Goal: Task Accomplishment & Management: Manage account settings

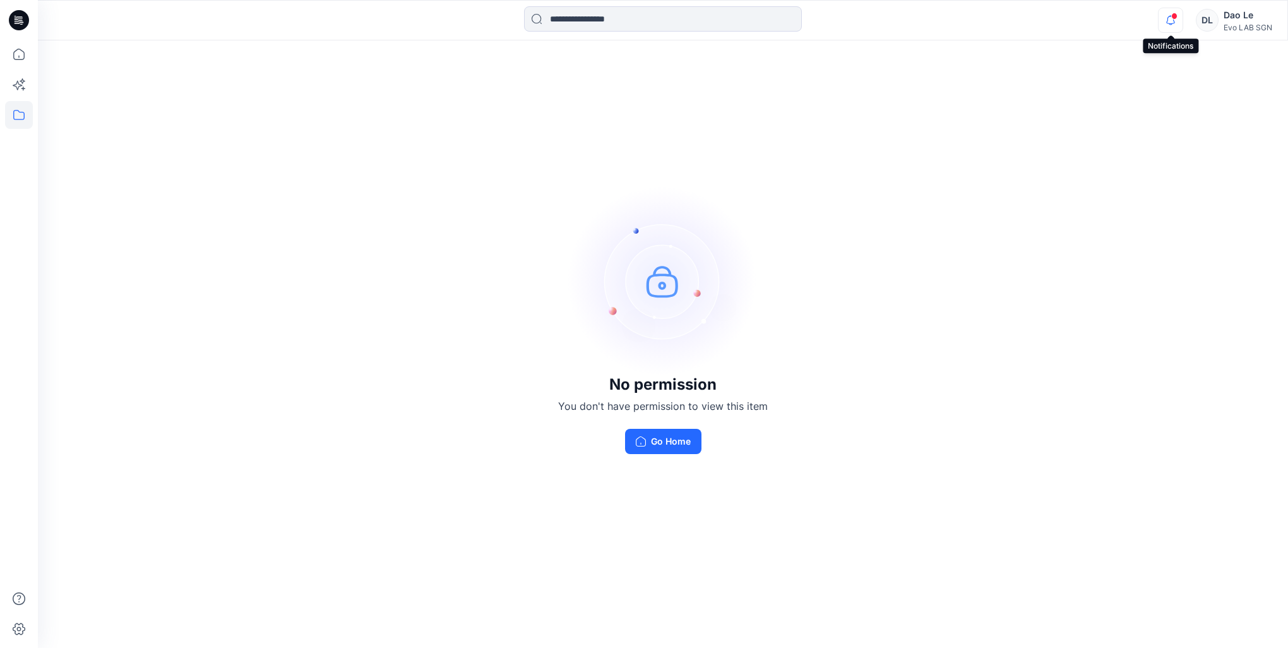
click at [1169, 24] on icon "button" at bounding box center [1170, 20] width 24 height 25
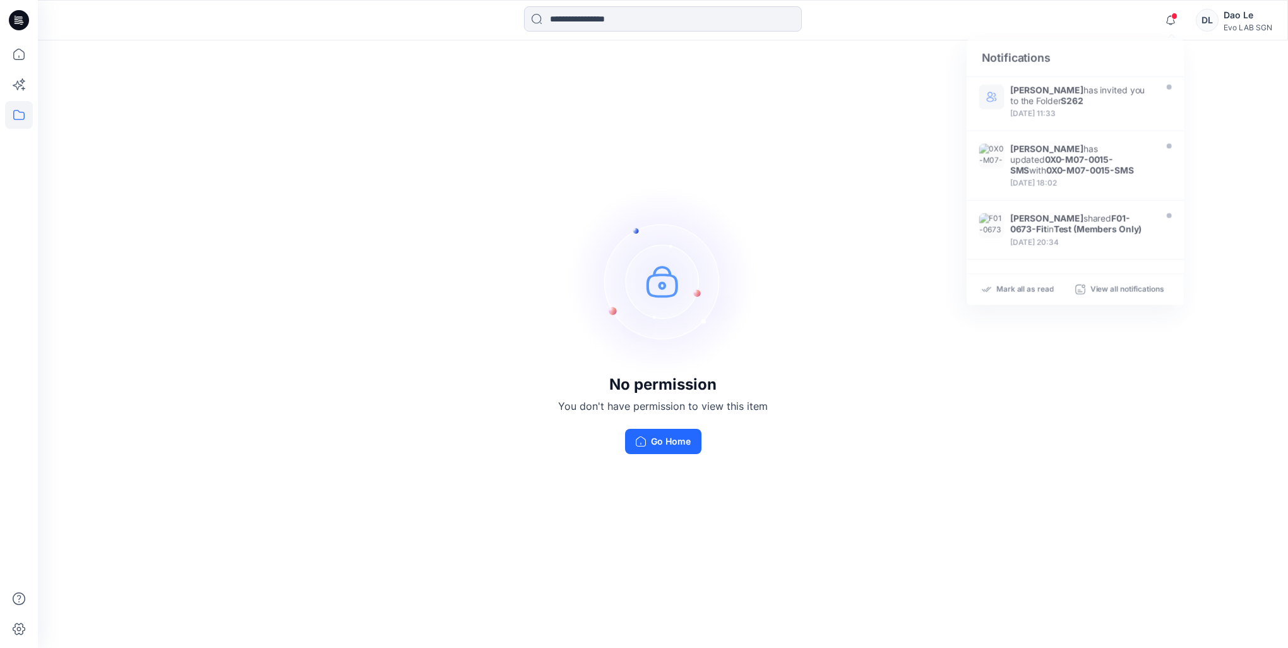
click at [1230, 56] on div "No permission You don't have permission to view this item Go Home" at bounding box center [663, 319] width 1250 height 559
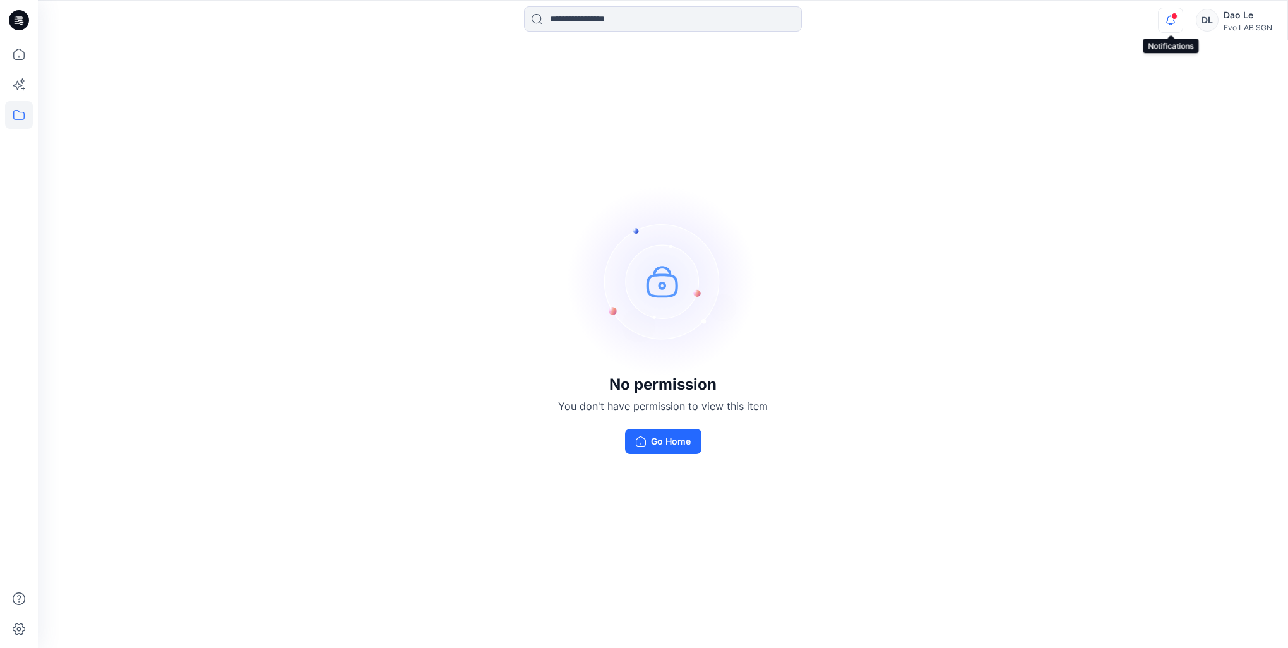
click at [1170, 29] on icon "button" at bounding box center [1170, 20] width 24 height 25
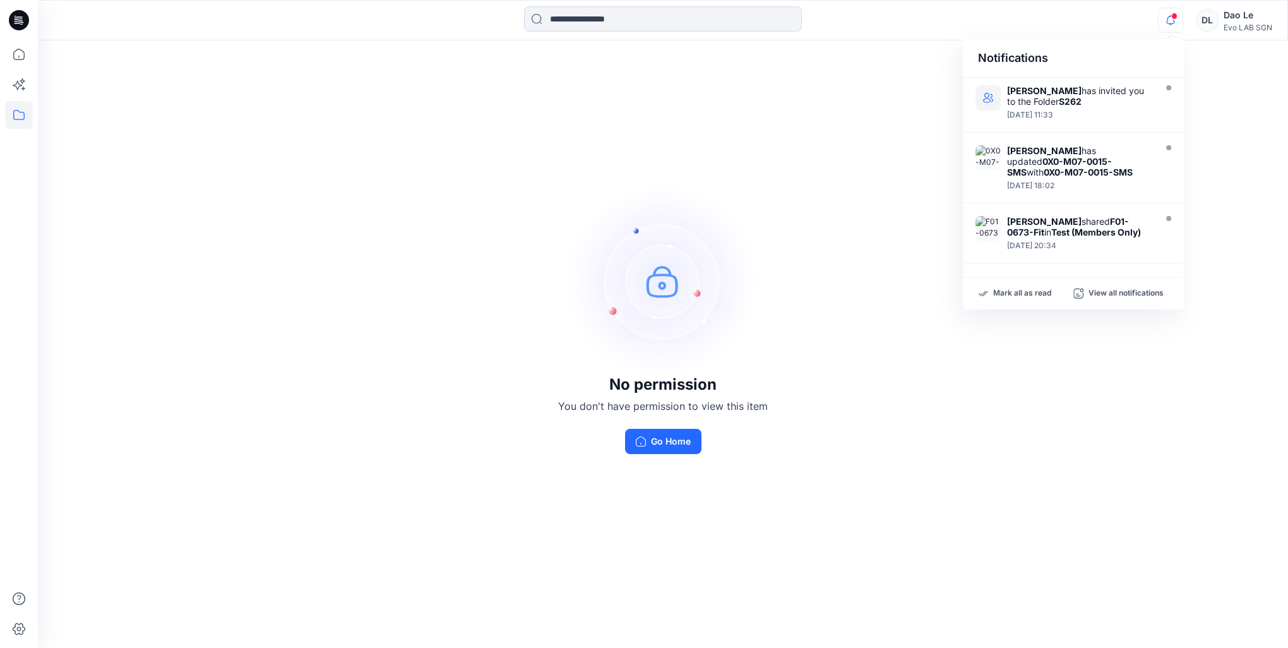
click at [1232, 19] on div "Dao Le" at bounding box center [1247, 15] width 49 height 15
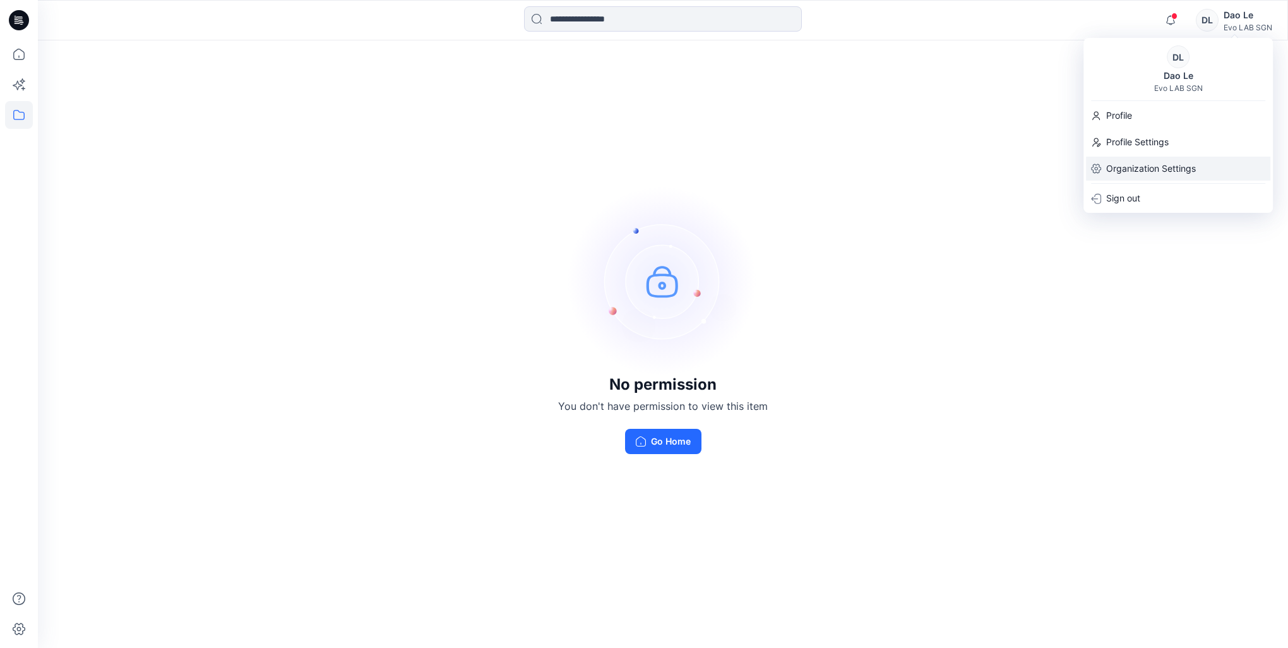
click at [1136, 165] on p "Organization Settings" at bounding box center [1151, 169] width 90 height 24
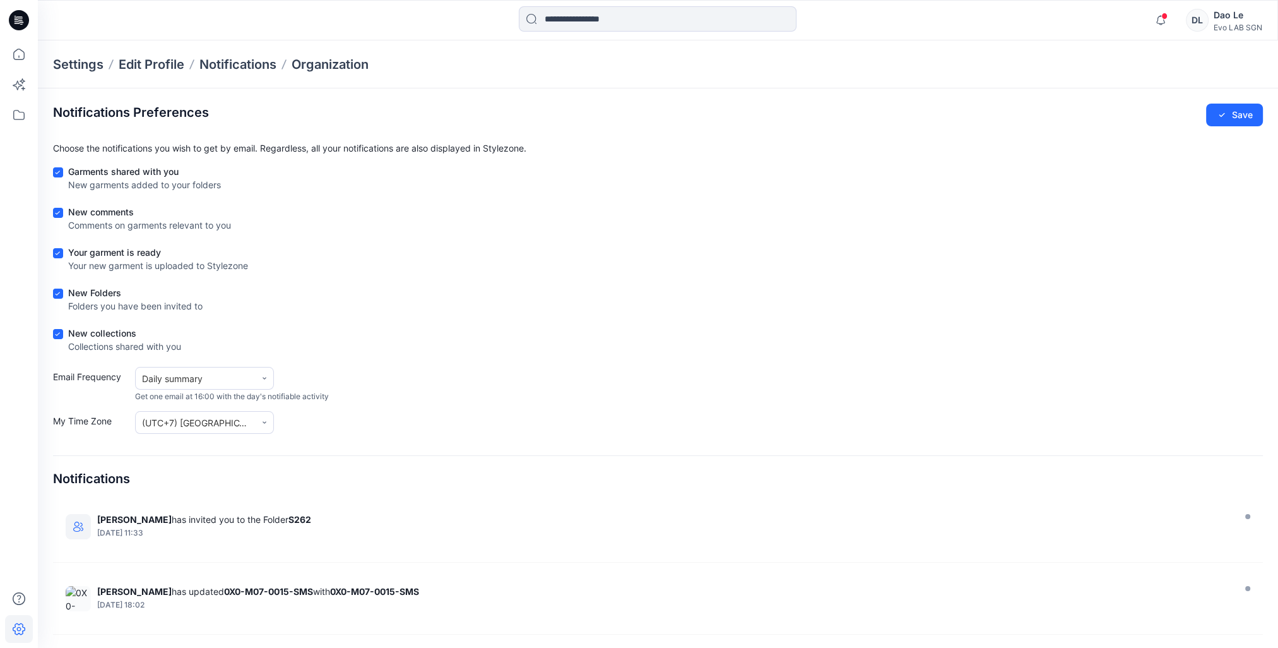
click at [1218, 16] on div "Dao Le" at bounding box center [1238, 15] width 49 height 15
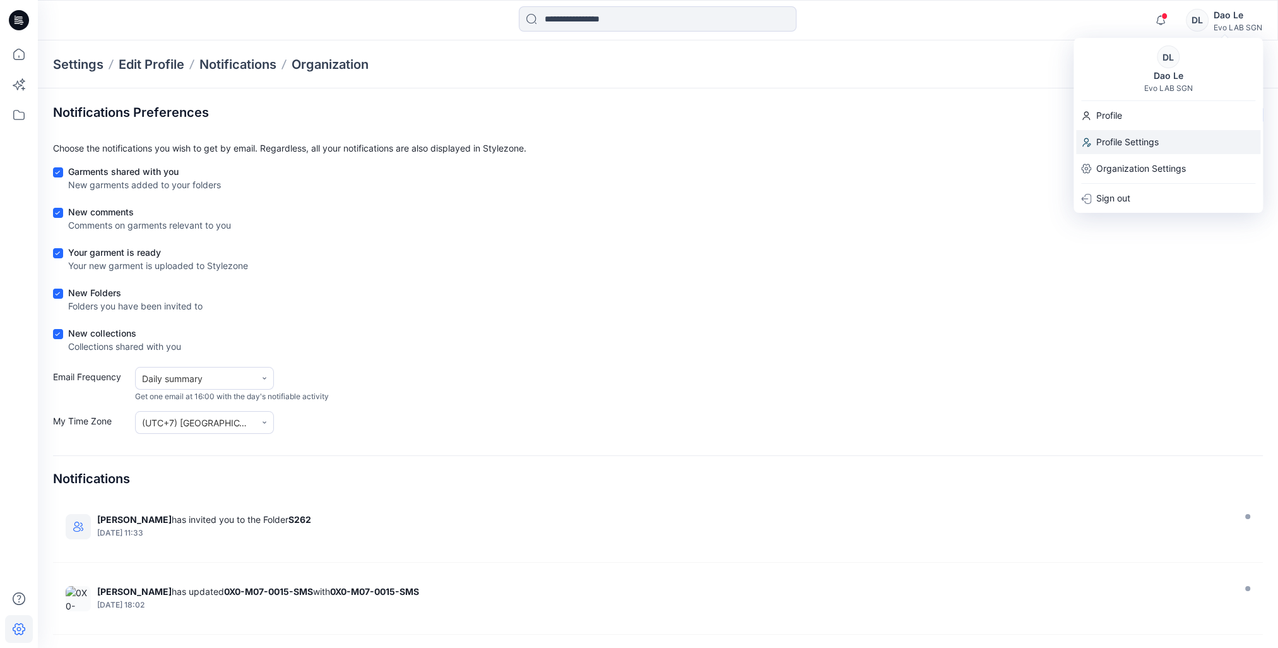
click at [1111, 142] on p "Profile Settings" at bounding box center [1127, 142] width 62 height 24
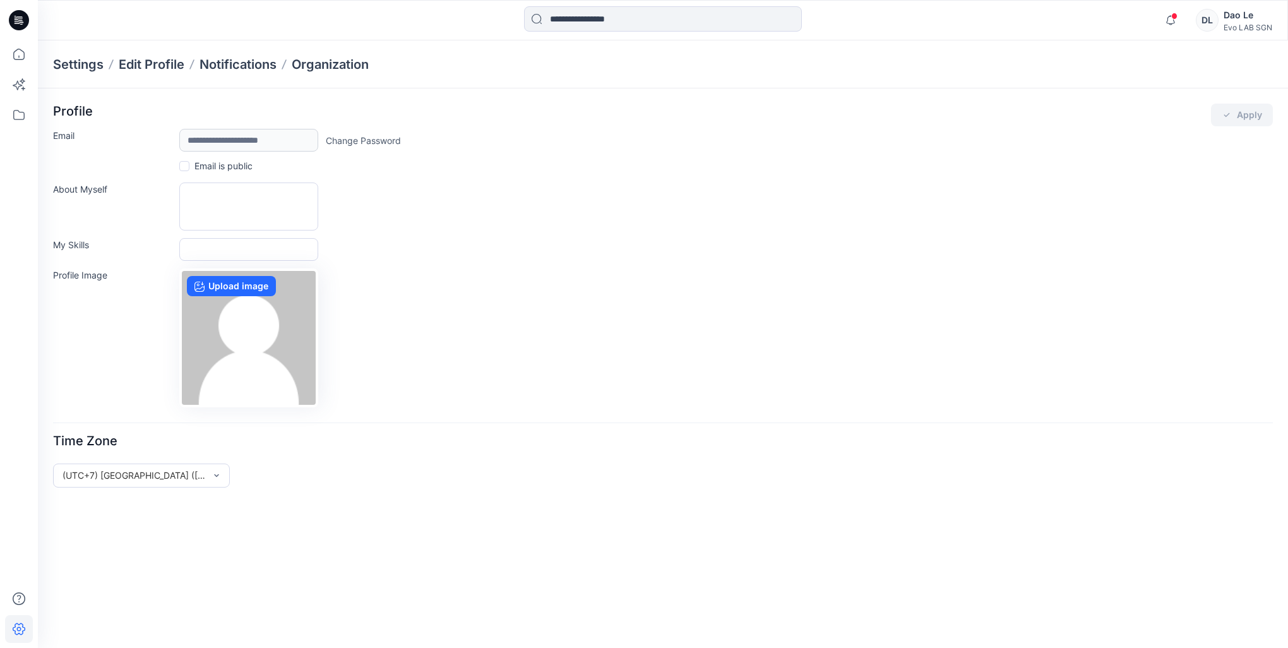
click at [364, 138] on link "Change Password" at bounding box center [363, 140] width 75 height 13
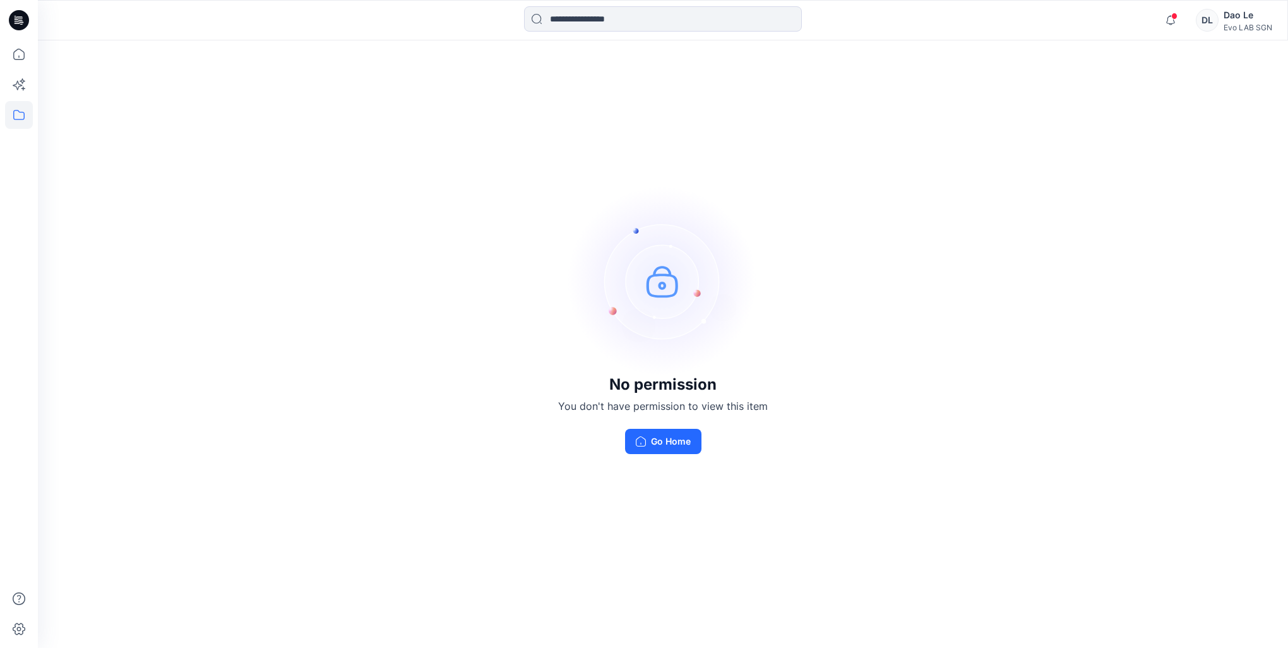
click at [1238, 23] on div "Evo LAB SGN" at bounding box center [1247, 27] width 49 height 9
click at [982, 206] on div "No permission You don't have permission to view this item Go Home" at bounding box center [663, 319] width 1250 height 559
click at [15, 52] on icon at bounding box center [19, 54] width 28 height 28
